Goal: Information Seeking & Learning: Learn about a topic

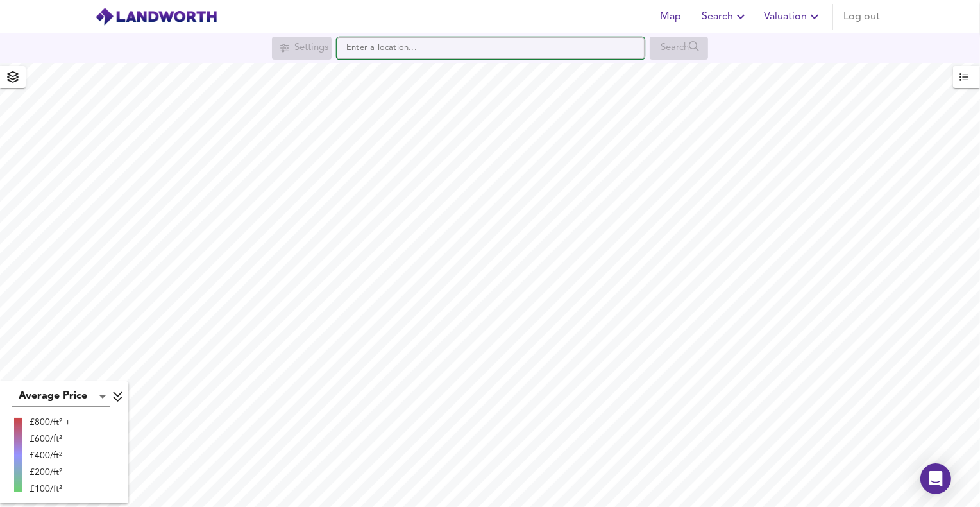
click at [396, 49] on input "text" at bounding box center [491, 48] width 308 height 22
paste input "CR5 2BN"
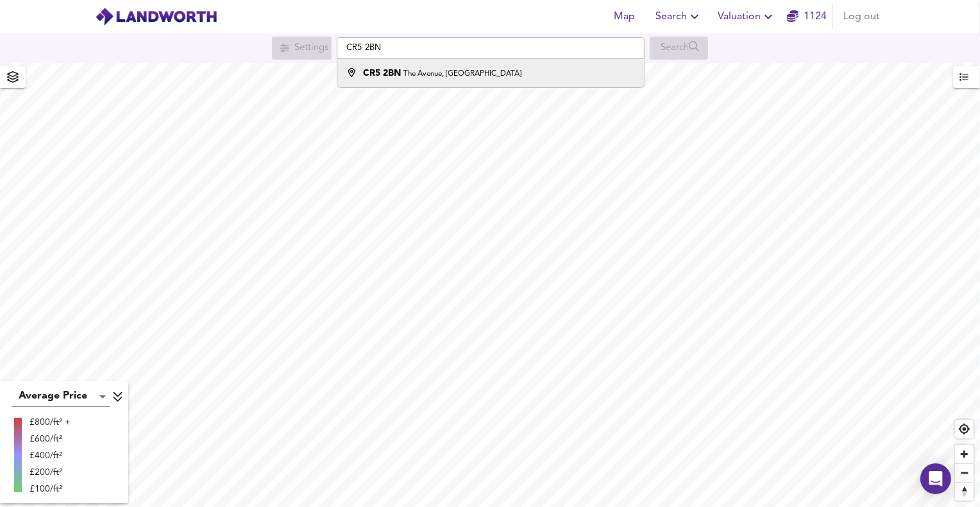
click at [403, 70] on small "The Avenue, Coulsdon" at bounding box center [462, 74] width 118 height 8
type input "The Avenue, Coulsdon CR5 2BN"
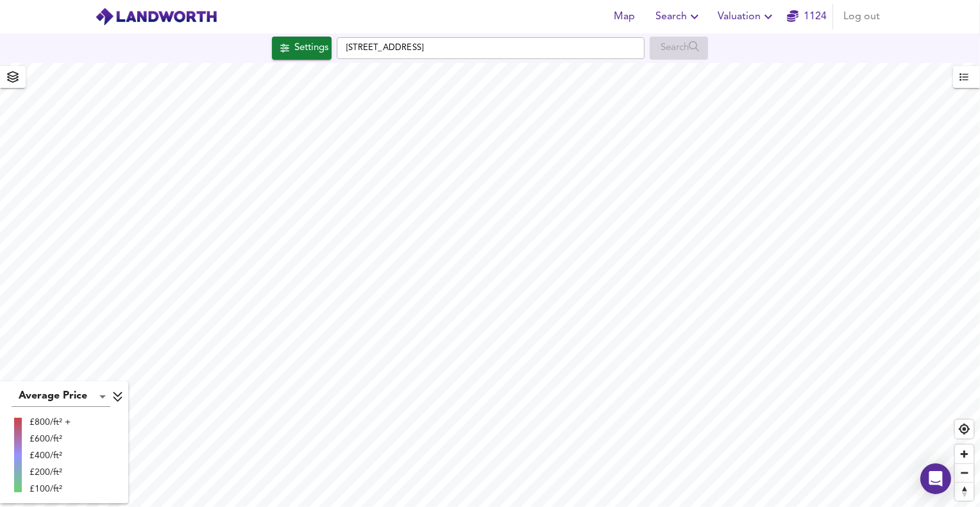
checkbox input "false"
checkbox input "true"
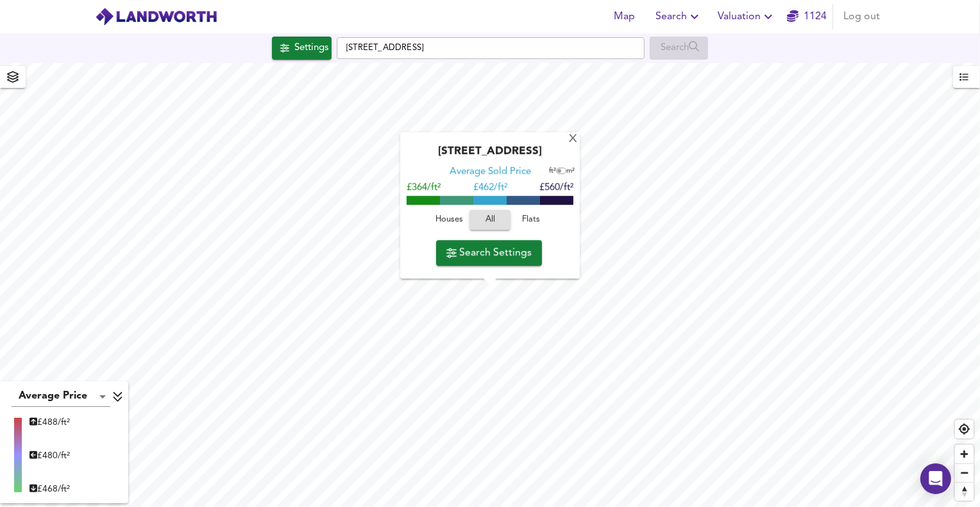
click at [455, 220] on span "Houses" at bounding box center [449, 220] width 35 height 15
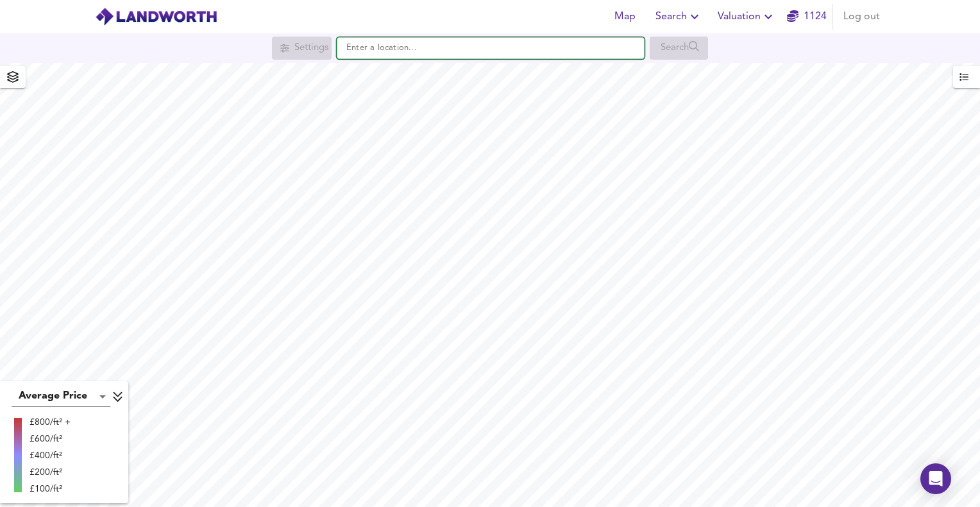
click at [407, 56] on input "text" at bounding box center [491, 48] width 308 height 22
paste input "CR5 2BH"
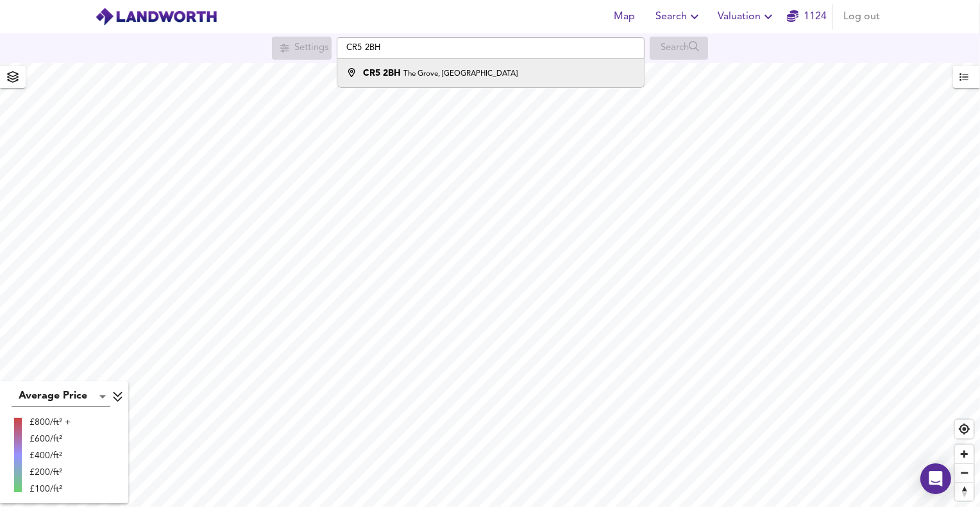
click at [393, 78] on strong "CR5 2BH" at bounding box center [382, 73] width 38 height 9
type input "[STREET_ADDRESS]"
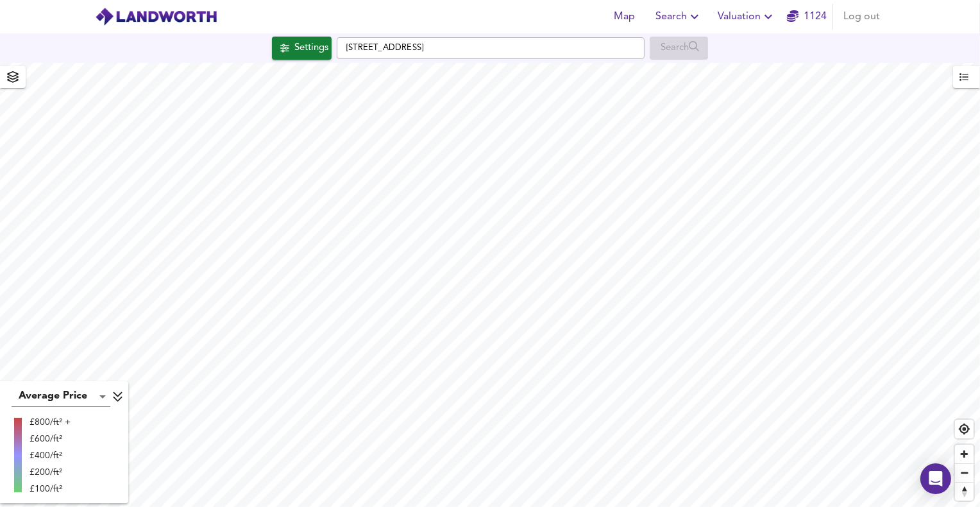
checkbox input "false"
checkbox input "true"
